Goal: Information Seeking & Learning: Compare options

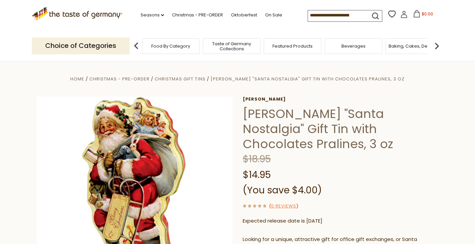
scroll to position [65, 0]
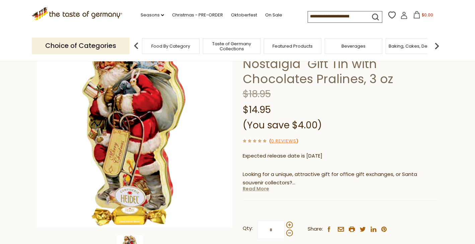
click at [260, 185] on link "Read More" at bounding box center [256, 188] width 26 height 7
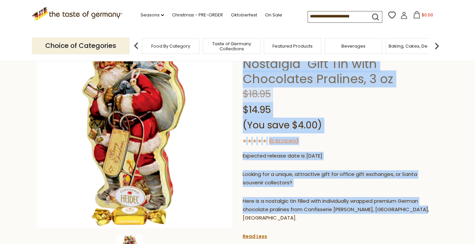
drag, startPoint x: 417, startPoint y: 196, endPoint x: 242, endPoint y: 159, distance: 179.0
click at [242, 159] on div "Home Christmas - PRE-ORDER Christmas Gift Tins Heidel "Santa Nostalgia" Gift Ti…" at bounding box center [238, 175] width 412 height 331
click at [256, 171] on p "Looking for a unique, attractive gift for office gift exchanges, or Santa souve…" at bounding box center [341, 178] width 196 height 17
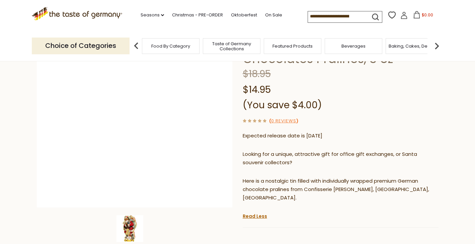
scroll to position [82, 0]
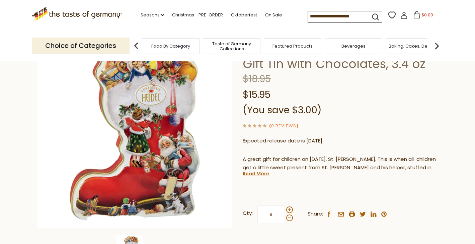
scroll to position [66, 0]
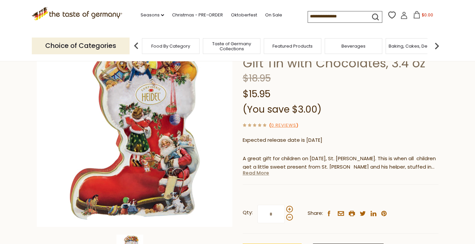
click at [264, 176] on link "Read More" at bounding box center [256, 173] width 26 height 7
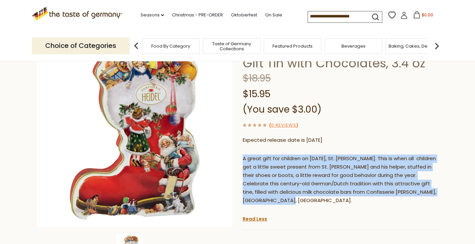
drag, startPoint x: 308, startPoint y: 201, endPoint x: 244, endPoint y: 161, distance: 76.0
click at [244, 161] on p "A great gift for children on December 6th, St. Nicholas Day. This is when all c…" at bounding box center [341, 179] width 196 height 50
copy p "A great gift for children on December 6th, St. Nicholas Day. This is when all c…"
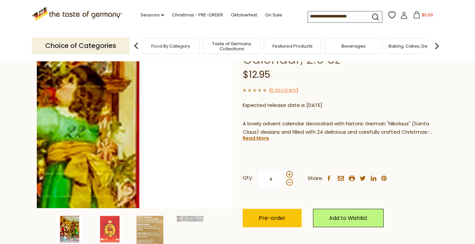
scroll to position [82, 0]
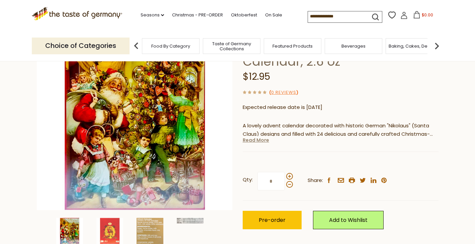
click at [255, 141] on link "Read More" at bounding box center [256, 140] width 26 height 7
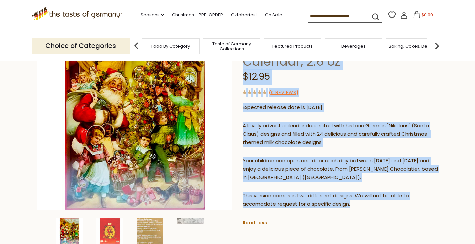
drag, startPoint x: 351, startPoint y: 207, endPoint x: 241, endPoint y: 123, distance: 137.9
click at [241, 123] on div "Home Christmas - PRE-ORDER Advent Calendars Heidel "Christmas Nostalgia" Chocol…" at bounding box center [238, 159] width 412 height 334
copy div "Heidel Heidel "Christmas Nostalgia" Chocolate Advent Calendar, 2.6 oz $12.95 ( …"
click at [271, 149] on div "A lovely advent calendar decorated with historic German "Nikolaus" (Santa Claus…" at bounding box center [341, 168] width 196 height 102
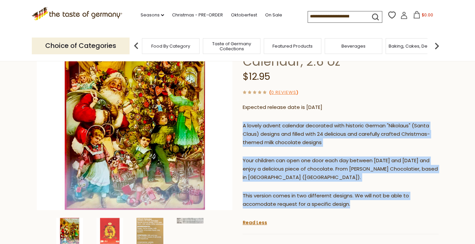
drag, startPoint x: 244, startPoint y: 126, endPoint x: 351, endPoint y: 201, distance: 131.1
click at [351, 201] on div "A lovely advent calendar decorated with historic German "Nikolaus" (Santa Claus…" at bounding box center [341, 168] width 196 height 102
copy div "A lovely advent calendar decorated with historic German "Nikolaus" (Santa Claus…"
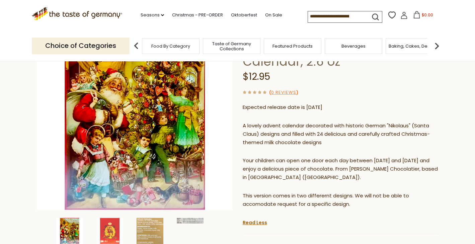
click at [350, 20] on input at bounding box center [336, 15] width 57 height 9
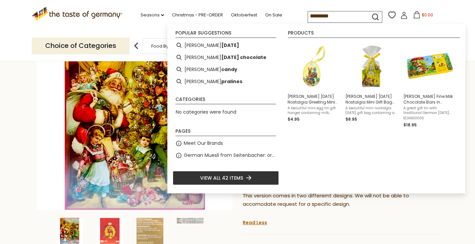
type input "**********"
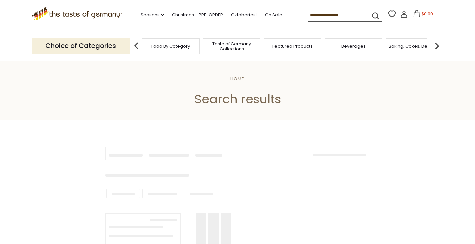
type input "**********"
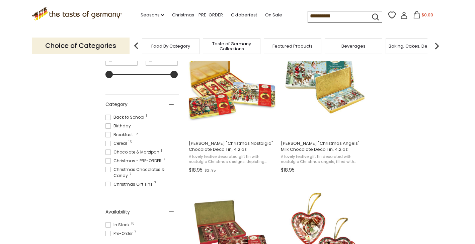
scroll to position [166, 0]
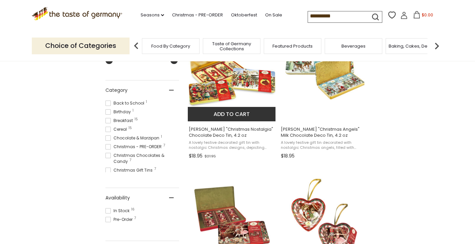
click at [251, 85] on img "Heidel" at bounding box center [232, 70] width 89 height 89
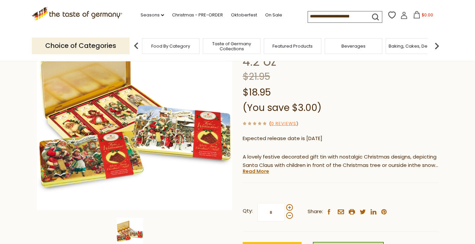
scroll to position [83, 0]
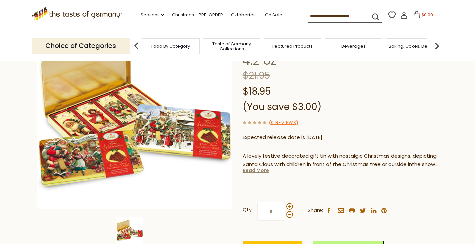
click at [265, 171] on link "Read More" at bounding box center [256, 170] width 26 height 7
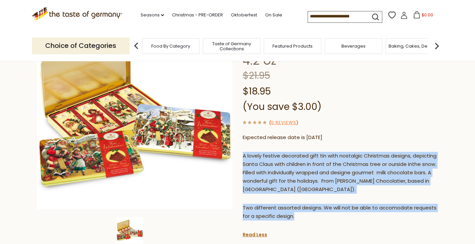
drag, startPoint x: 311, startPoint y: 219, endPoint x: 244, endPoint y: 157, distance: 90.6
click at [244, 157] on div "A lovely festive decorated gift tin with nostalgic Christmas designs, depicting…" at bounding box center [341, 189] width 196 height 84
copy div "A lovely festive decorated gift tin with nostalgic Christmas designs, depicting…"
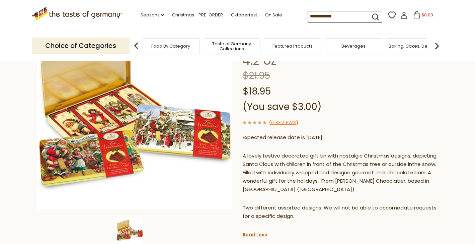
click at [346, 15] on input at bounding box center [336, 15] width 57 height 9
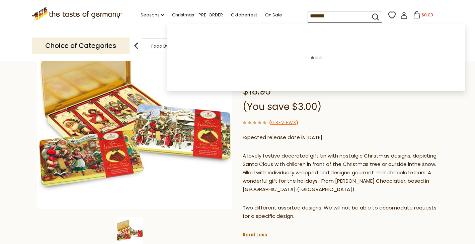
type input "********"
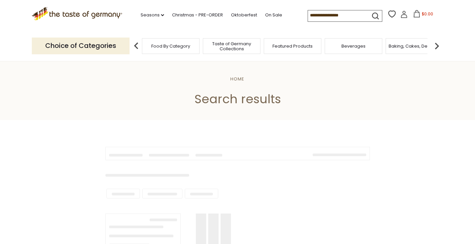
type input "********"
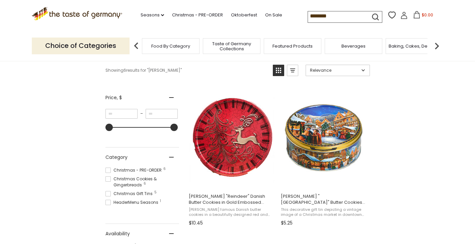
scroll to position [102, 0]
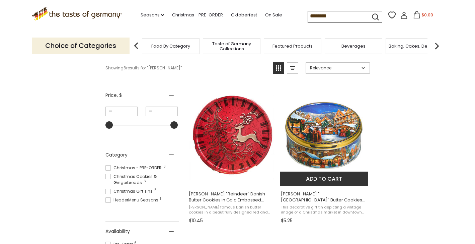
click at [329, 139] on img "Jacobsens" at bounding box center [324, 135] width 89 height 89
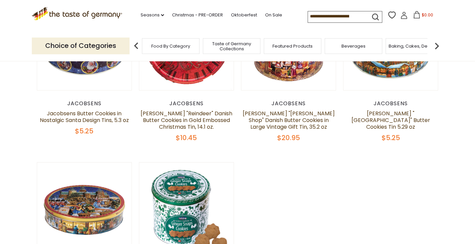
scroll to position [122, 0]
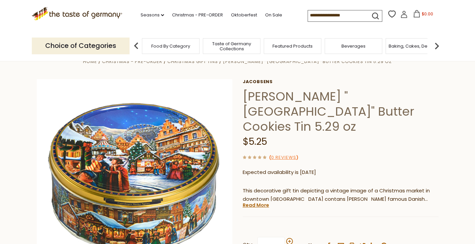
scroll to position [19, 0]
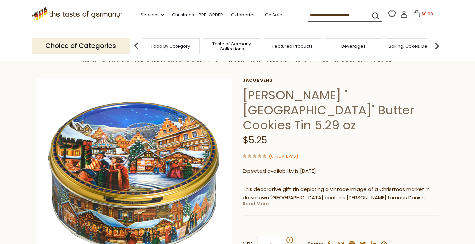
click at [259, 204] on link "Read More" at bounding box center [256, 203] width 26 height 7
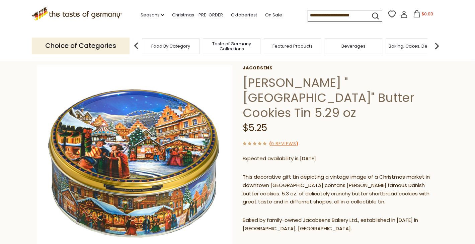
scroll to position [27, 0]
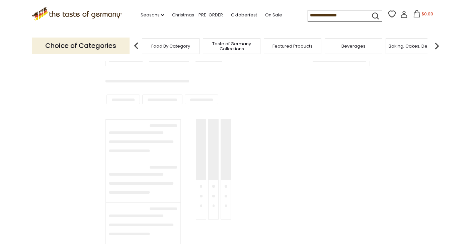
type input "********"
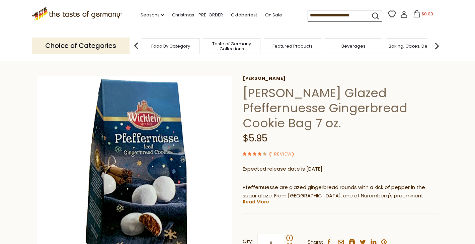
scroll to position [23, 0]
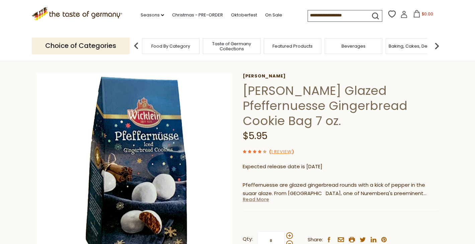
click at [257, 196] on link "Read More" at bounding box center [256, 199] width 26 height 7
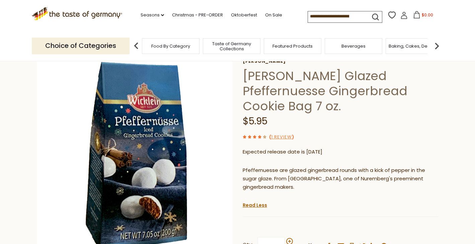
scroll to position [42, 0]
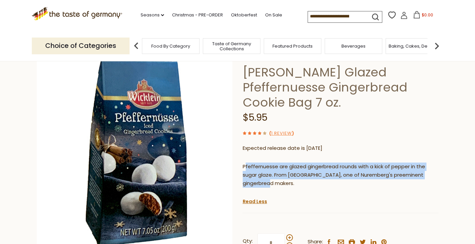
drag, startPoint x: 270, startPoint y: 169, endPoint x: 244, endPoint y: 153, distance: 29.8
click at [244, 162] on p "Pfeffernuesse are glazed gingerbread rounds with a kick of pepper in the sugar …" at bounding box center [341, 174] width 196 height 25
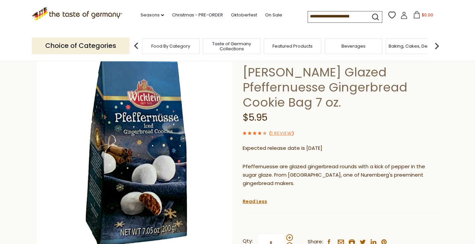
click at [254, 162] on p "Pfeffernuesse are glazed gingerbread rounds with a kick of pepper in the sugar …" at bounding box center [341, 174] width 196 height 25
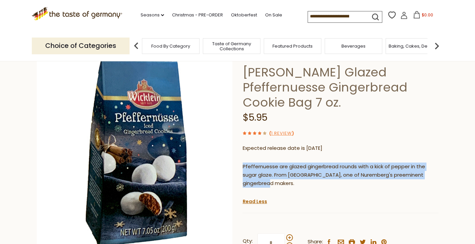
drag, startPoint x: 267, startPoint y: 169, endPoint x: 244, endPoint y: 152, distance: 28.6
click at [244, 162] on p "Pfeffernuesse are glazed gingerbread rounds with a kick of pepper in the sugar …" at bounding box center [341, 174] width 196 height 25
copy p "Pfeffernuesse are glazed gingerbread rounds with a kick of pepper in the sugar …"
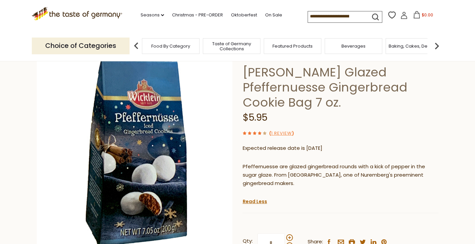
click at [351, 14] on input at bounding box center [336, 15] width 57 height 9
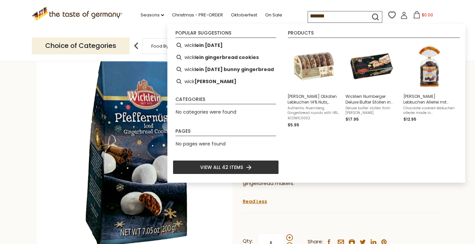
type input "********"
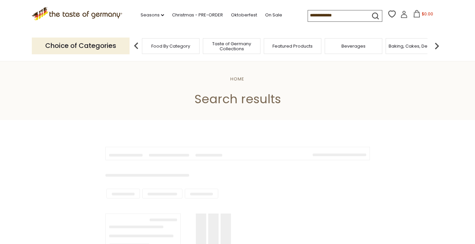
type input "********"
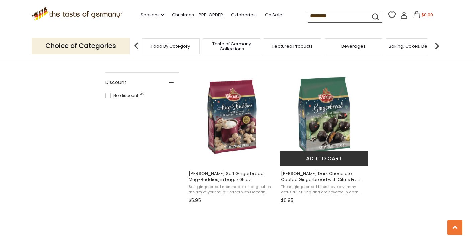
scroll to position [375, 0]
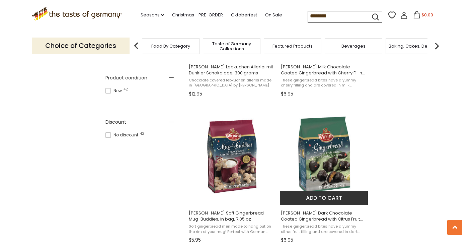
click at [317, 142] on img "Wicklein Dark Chocolate Coated Gingerbread with Citrus Fruit Filling, in bag, 6…" at bounding box center [324, 155] width 89 height 89
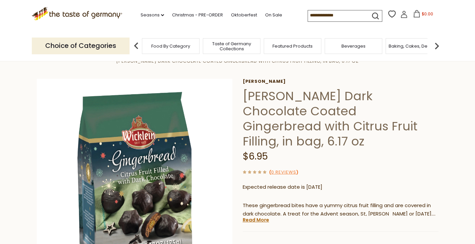
scroll to position [33, 0]
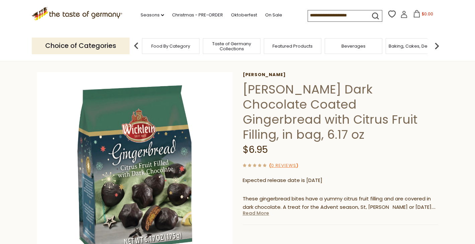
click at [260, 210] on link "Read More" at bounding box center [256, 213] width 26 height 7
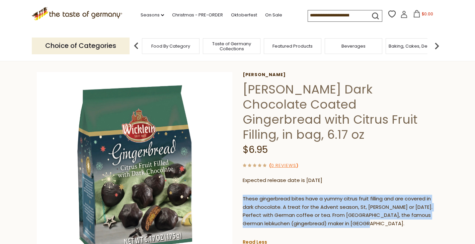
drag, startPoint x: 391, startPoint y: 211, endPoint x: 243, endPoint y: 186, distance: 149.5
click at [243, 195] on p "These gingerbread bites have a yummy citrus fruit filling and are covered in da…" at bounding box center [341, 212] width 196 height 34
copy p "These gingerbread bites have a yummy citrus fruit filling and are covered in da…"
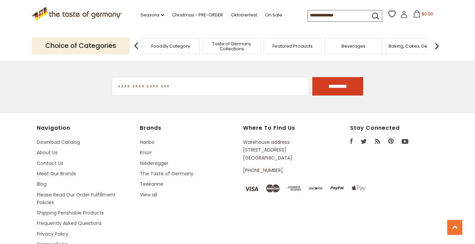
type input "********"
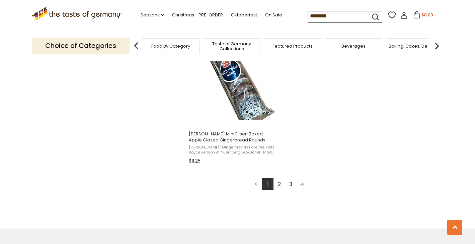
scroll to position [1194, 0]
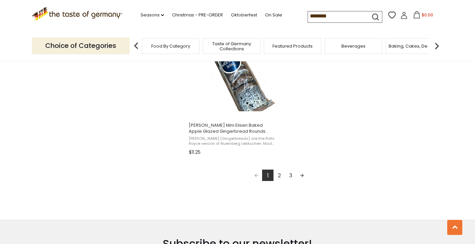
click at [278, 177] on link "2" at bounding box center [279, 175] width 11 height 11
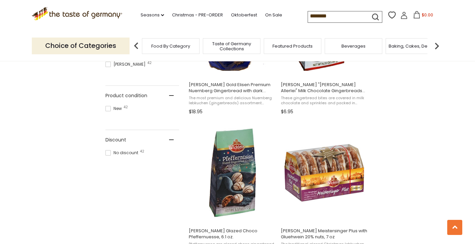
scroll to position [357, 0]
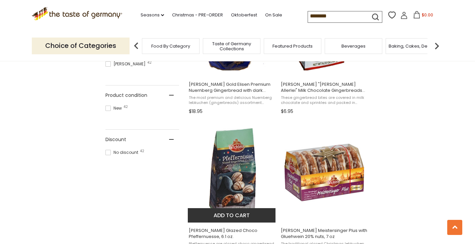
click at [229, 172] on img "Wicklein Glazed Choco Pfeffernuesse, 6.1 oz." at bounding box center [232, 172] width 89 height 89
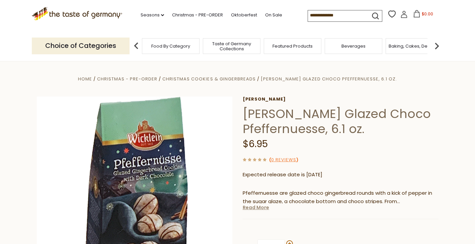
click at [261, 207] on link "Read More" at bounding box center [256, 207] width 26 height 7
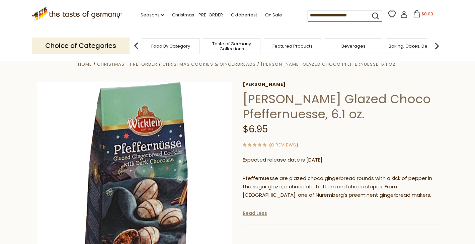
scroll to position [16, 0]
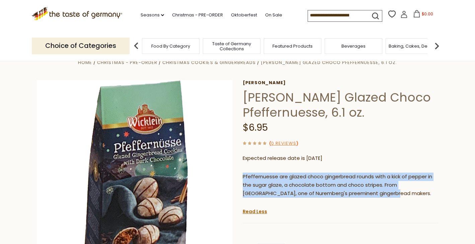
drag, startPoint x: 355, startPoint y: 196, endPoint x: 243, endPoint y: 175, distance: 113.9
click at [243, 175] on p "Pfeffernuesse are glazed choco gingerbread rounds with a kick of pepper in the …" at bounding box center [341, 185] width 196 height 25
copy p "Pfeffernuesse are glazed choco gingerbread rounds with a kick of pepper in the …"
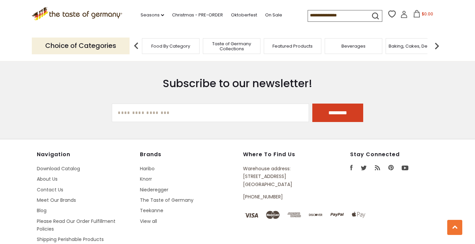
type input "********"
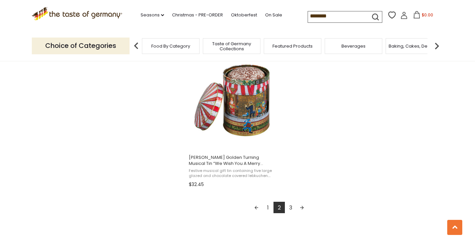
scroll to position [1169, 0]
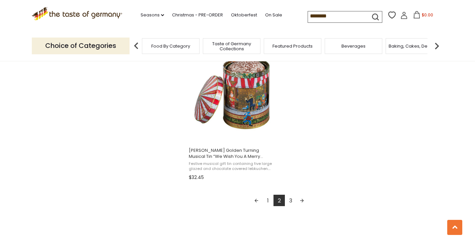
click at [290, 202] on link "3" at bounding box center [290, 200] width 11 height 11
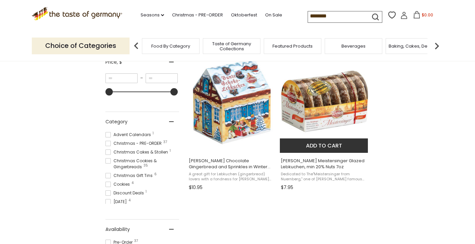
scroll to position [134, 0]
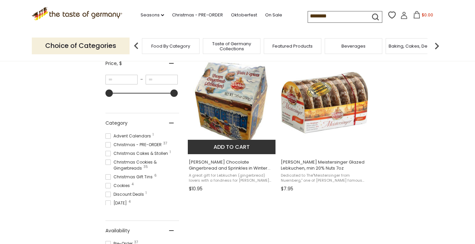
click at [255, 108] on img "Wicklein Chocolate Gingerbread and Sprinkles in Winter House Box 7.0 oz." at bounding box center [232, 103] width 89 height 89
